Goal: Task Accomplishment & Management: Use online tool/utility

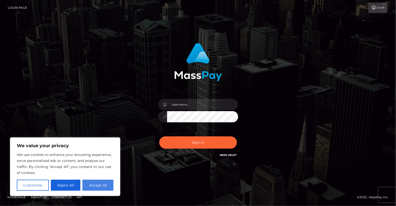
click at [94, 184] on button "Accept All" at bounding box center [97, 185] width 31 height 11
checkbox input "true"
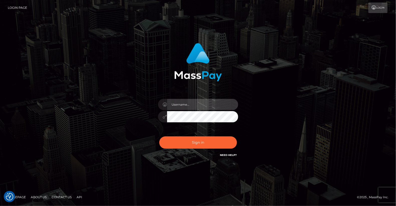
click at [198, 103] on input "text" at bounding box center [202, 104] width 71 height 11
type input "yjoshi"
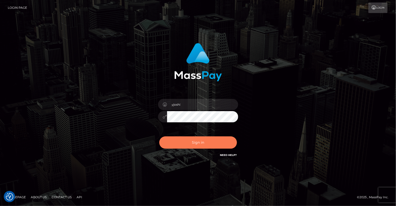
click at [208, 143] on button "Sign in" at bounding box center [198, 143] width 78 height 12
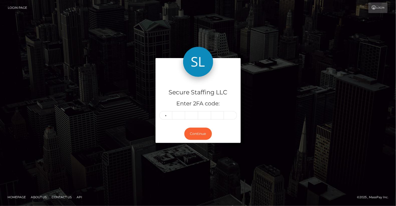
type input "8"
type input "9"
type input "0"
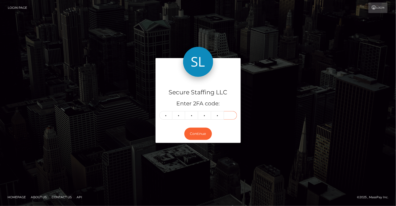
type input "6"
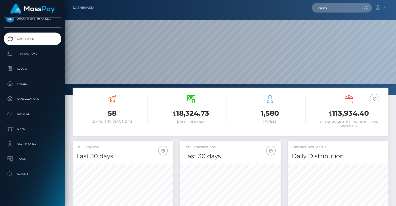
scroll to position [89, 100]
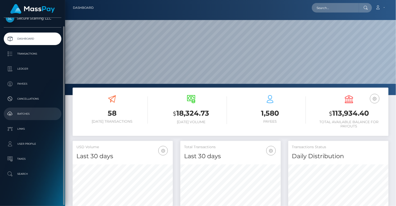
click at [27, 110] on p "Batches" at bounding box center [33, 114] width 54 height 8
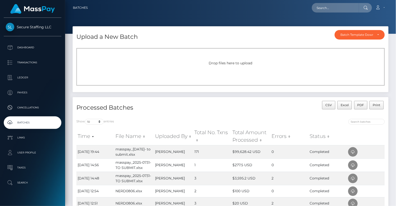
click at [224, 69] on div "Drop files here to upload" at bounding box center [230, 67] width 308 height 38
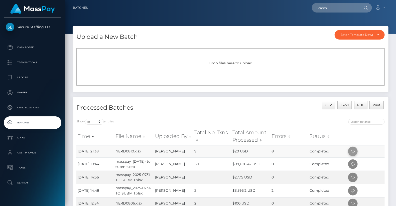
click at [355, 153] on icon at bounding box center [353, 152] width 6 height 6
click at [228, 64] on span "Drop files here to upload" at bounding box center [231, 63] width 44 height 5
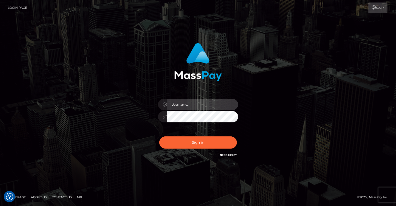
click at [194, 102] on input "text" at bounding box center [202, 104] width 71 height 11
type input "yjoshi"
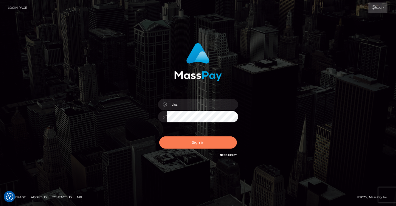
click at [204, 141] on button "Sign in" at bounding box center [198, 143] width 78 height 12
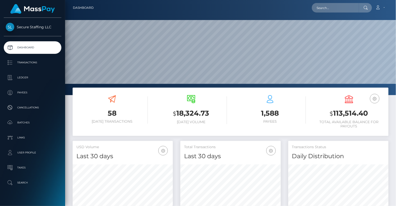
scroll to position [89, 100]
